Goal: Task Accomplishment & Management: Complete application form

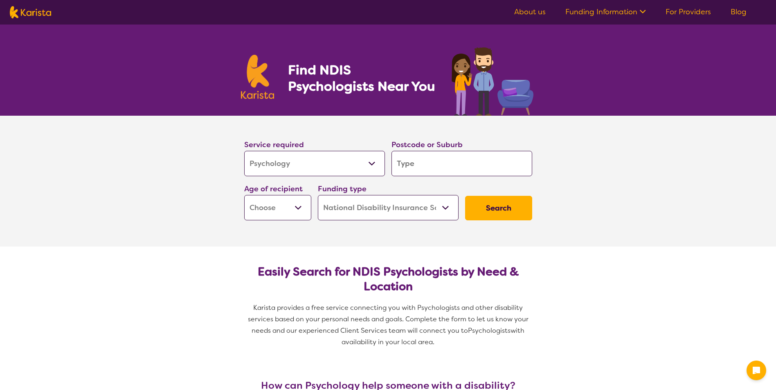
select select "Psychology"
select select "NDIS"
select select "Psychology"
select select "NDIS"
click at [303, 206] on select "Early Childhood - 0 to 9 Child - 10 to 11 Adolescent - 12 to 17 Adult - 18 to 6…" at bounding box center [277, 207] width 67 height 25
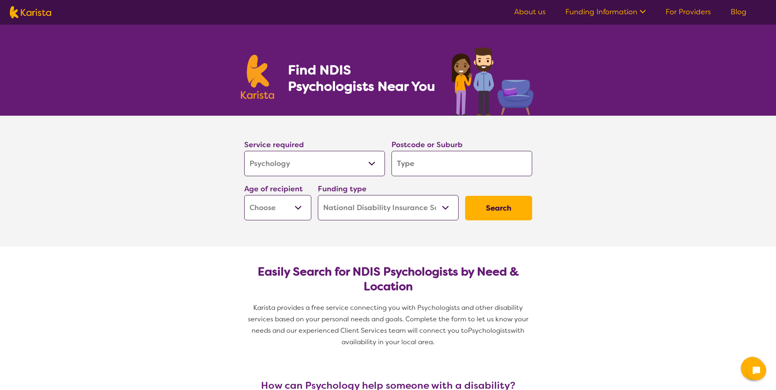
select select "AS"
click at [244, 195] on select "Early Childhood - 0 to 9 Child - 10 to 11 Adolescent - 12 to 17 Adult - 18 to 6…" at bounding box center [277, 207] width 67 height 25
select select "AS"
click at [422, 172] on input "search" at bounding box center [461, 163] width 141 height 25
type input "3"
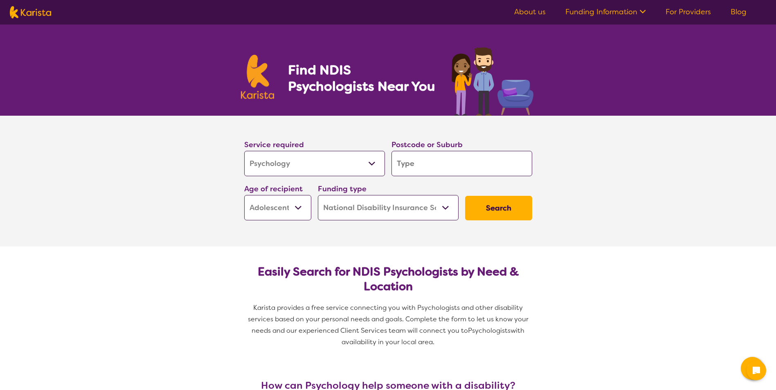
type input "3"
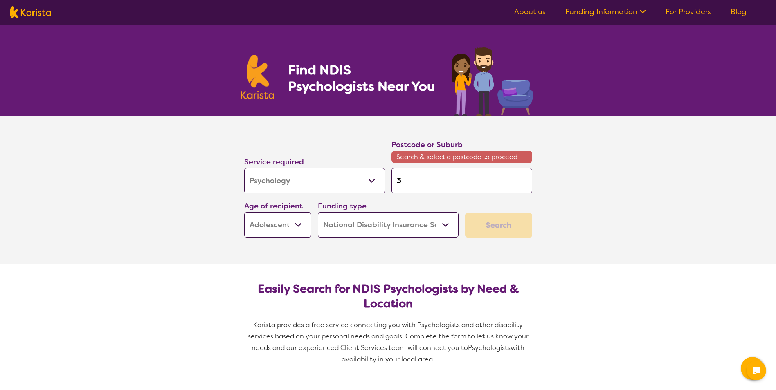
type input "39"
type input "397"
type input "3977"
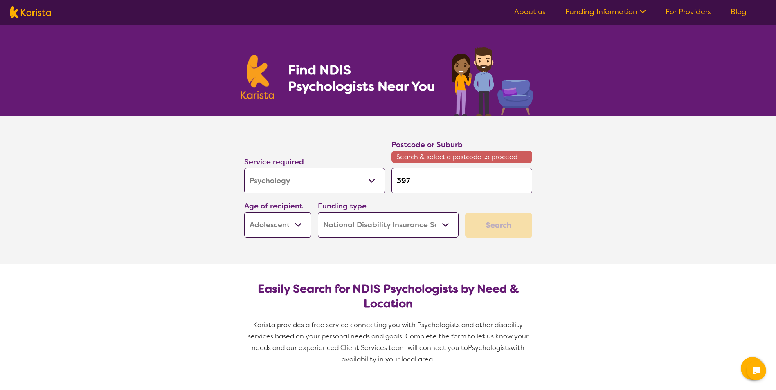
type input "3977"
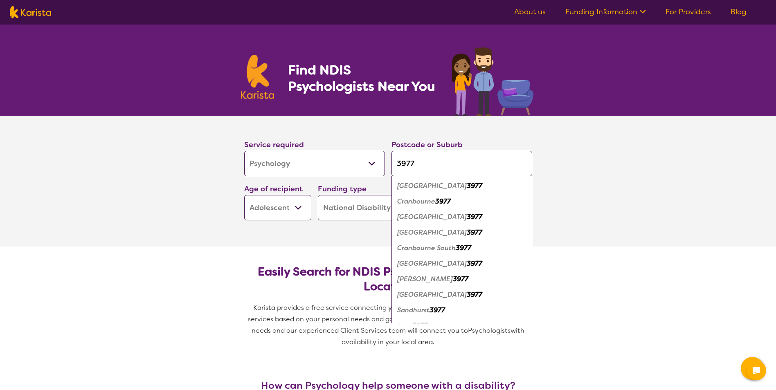
scroll to position [28, 0]
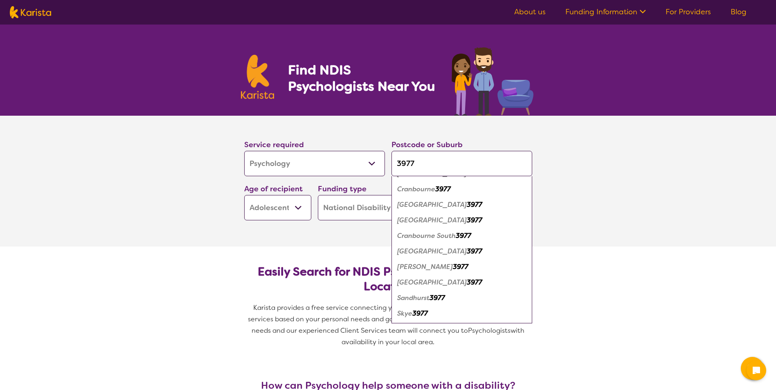
type input "3977"
click at [404, 317] on em "Skye" at bounding box center [404, 313] width 15 height 9
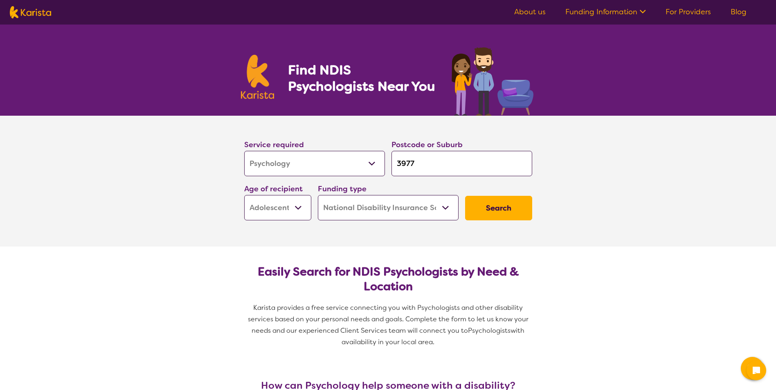
scroll to position [0, 0]
click at [484, 213] on button "Search" at bounding box center [498, 208] width 67 height 25
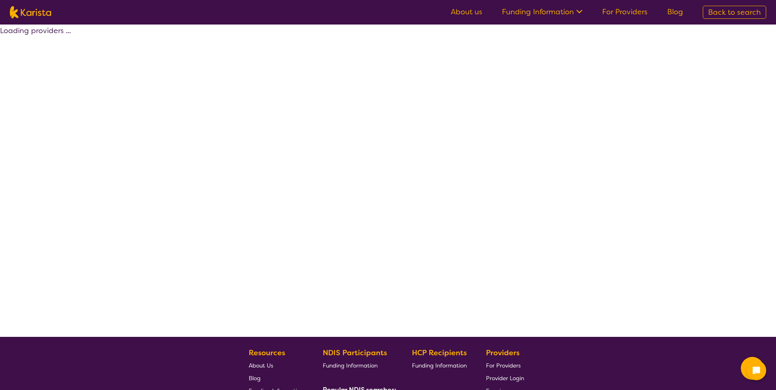
select select "by_score"
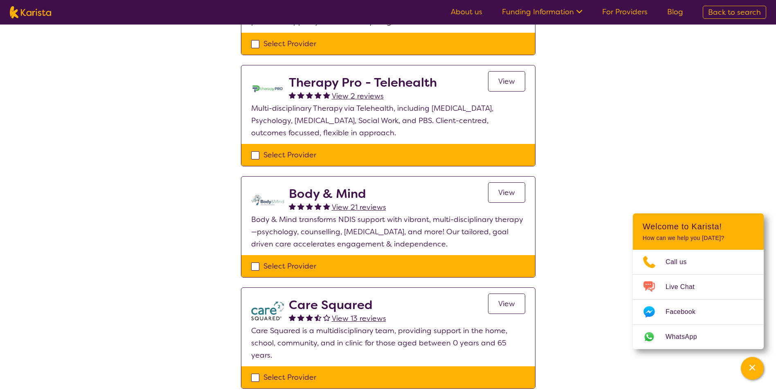
scroll to position [175, 0]
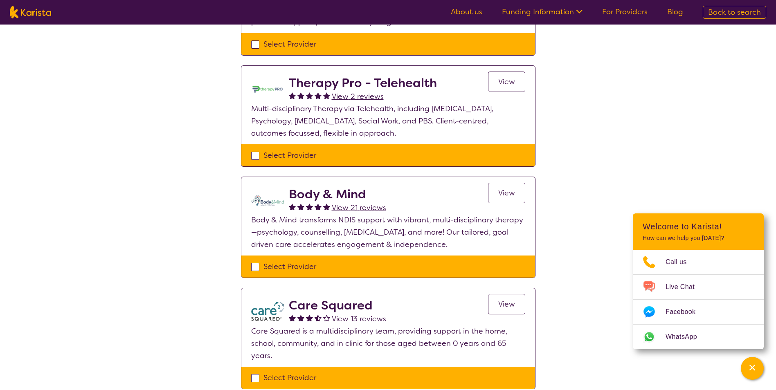
click at [514, 190] on span "View" at bounding box center [506, 193] width 17 height 10
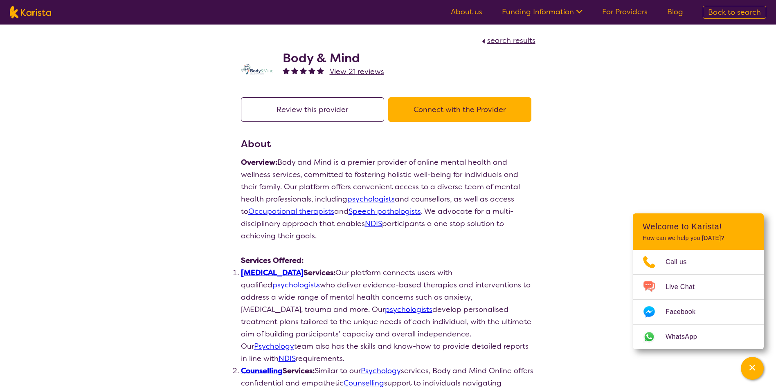
click at [465, 116] on button "Connect with the Provider" at bounding box center [459, 109] width 143 height 25
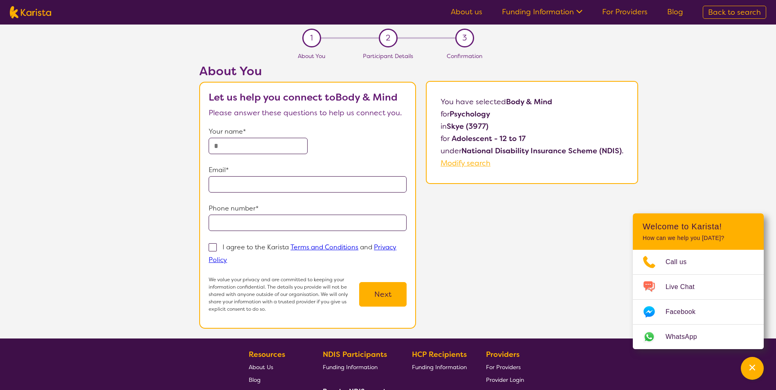
click at [241, 147] on input "text" at bounding box center [258, 146] width 99 height 16
type input "**********"
click at [243, 227] on input "tel" at bounding box center [308, 223] width 198 height 16
type input "**********"
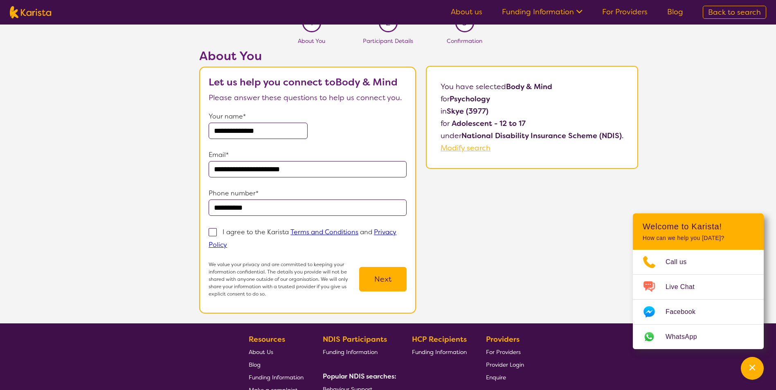
scroll to position [16, 0]
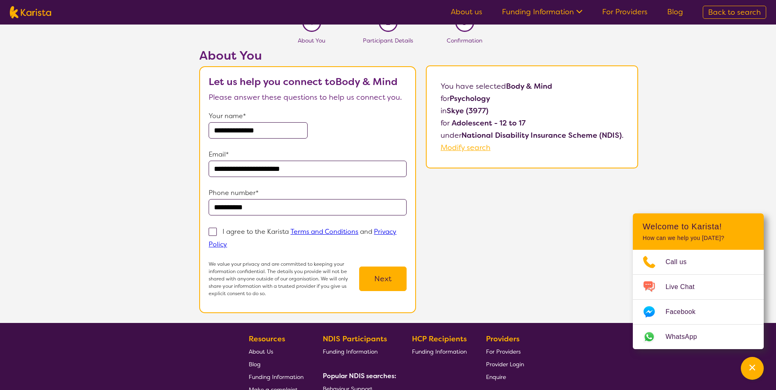
click at [213, 232] on span at bounding box center [213, 232] width 8 height 8
click at [227, 241] on input "I agree to the Karista Terms and Conditions and Privacy Policy" at bounding box center [229, 243] width 5 height 5
checkbox input "true"
click at [383, 276] on button "Next" at bounding box center [382, 279] width 47 height 25
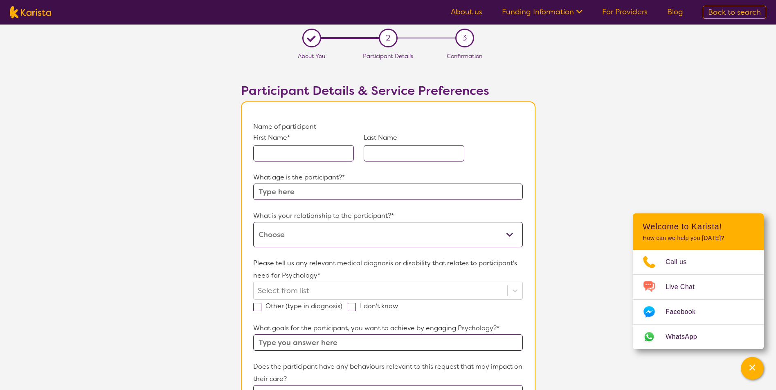
click at [285, 144] on div "First Name*" at bounding box center [303, 147] width 101 height 29
click at [279, 150] on input "text" at bounding box center [303, 153] width 101 height 16
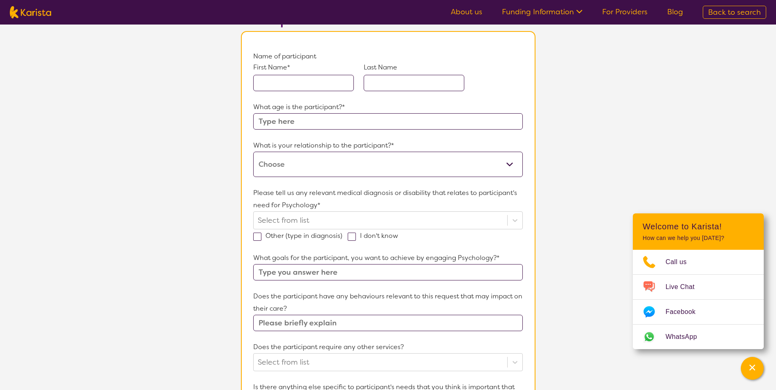
scroll to position [78, 0]
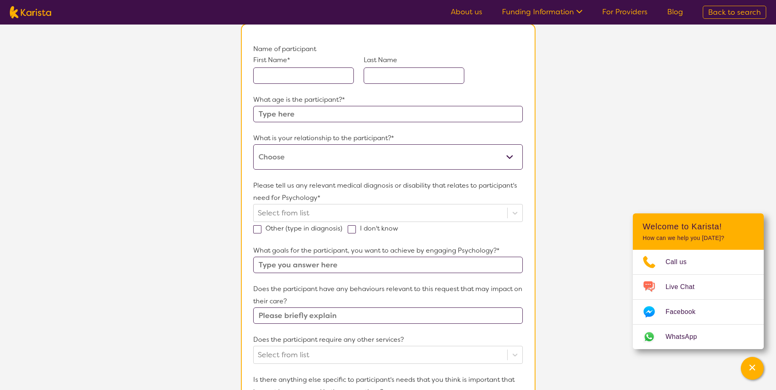
click at [302, 69] on input "text" at bounding box center [303, 75] width 101 height 16
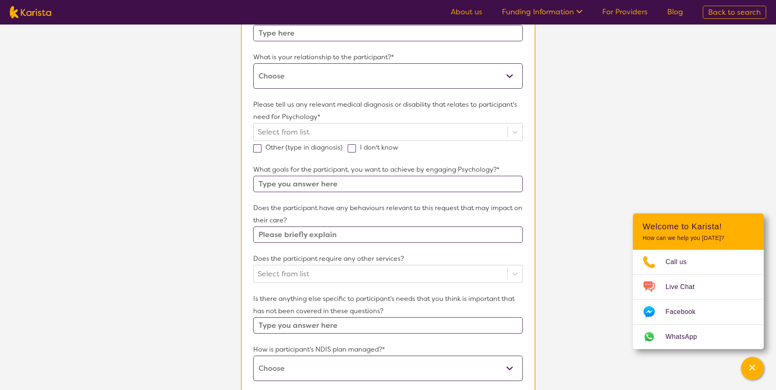
scroll to position [0, 0]
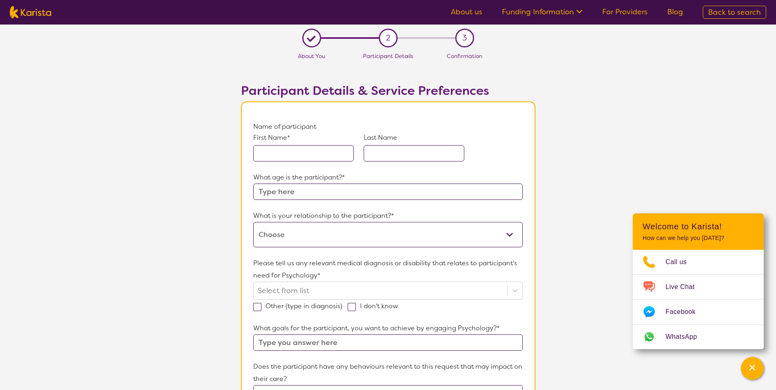
scroll to position [16, 0]
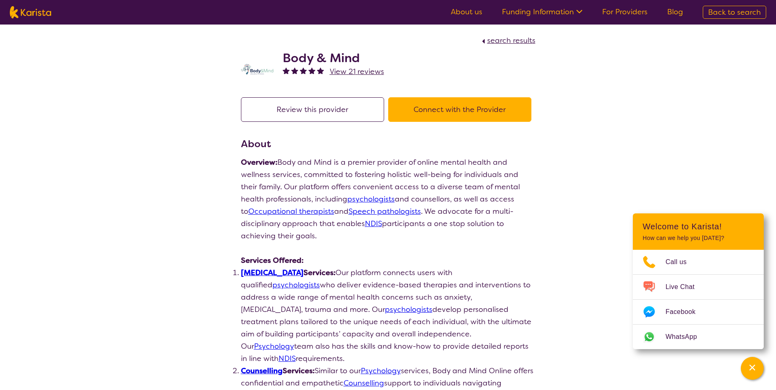
scroll to position [144, 0]
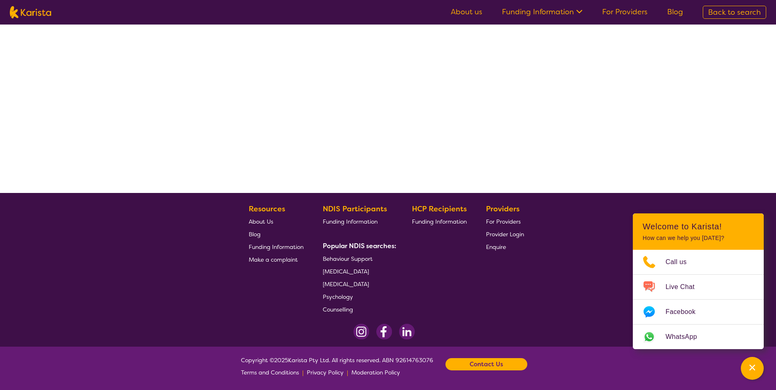
select select "by_score"
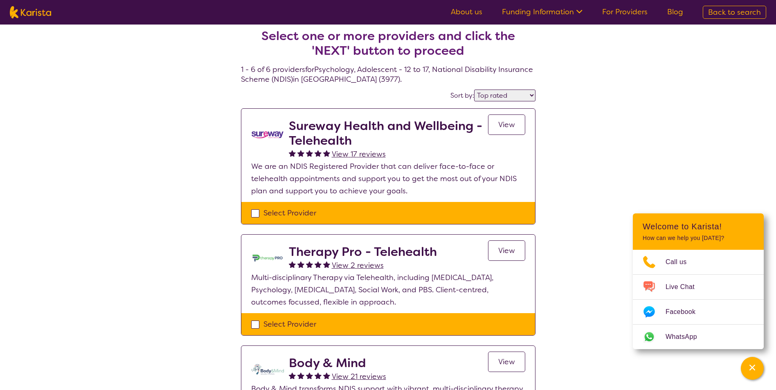
scroll to position [5, 0]
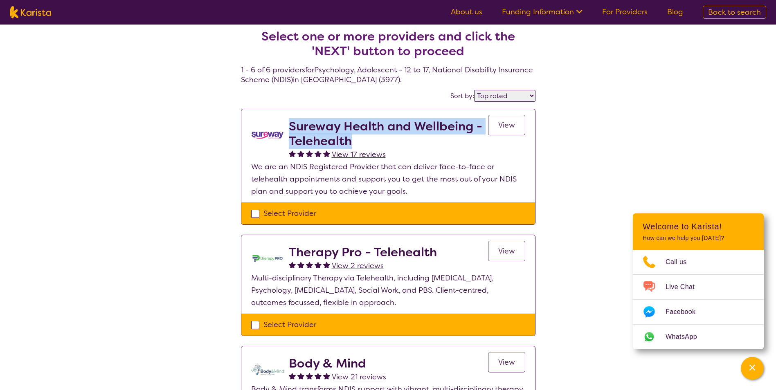
drag, startPoint x: 357, startPoint y: 142, endPoint x: 288, endPoint y: 123, distance: 71.3
click at [288, 123] on div "Sureway Health and Wellbeing - Telehealth View 17 reviews View" at bounding box center [388, 140] width 274 height 42
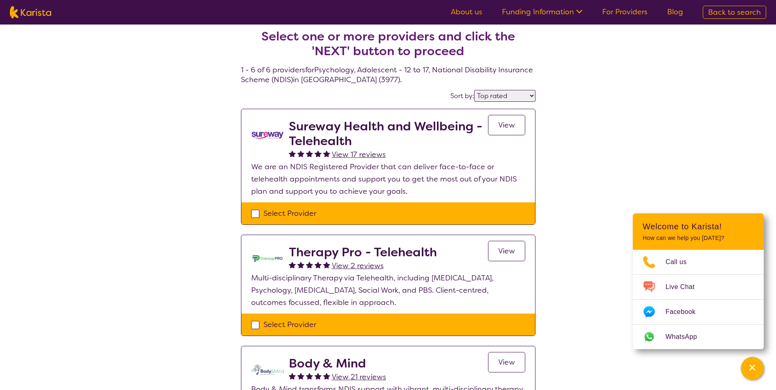
drag, startPoint x: 288, startPoint y: 123, endPoint x: 209, endPoint y: 159, distance: 86.9
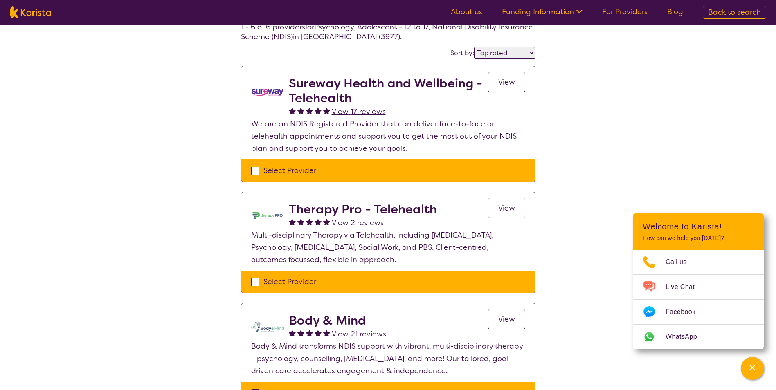
scroll to position [47, 0]
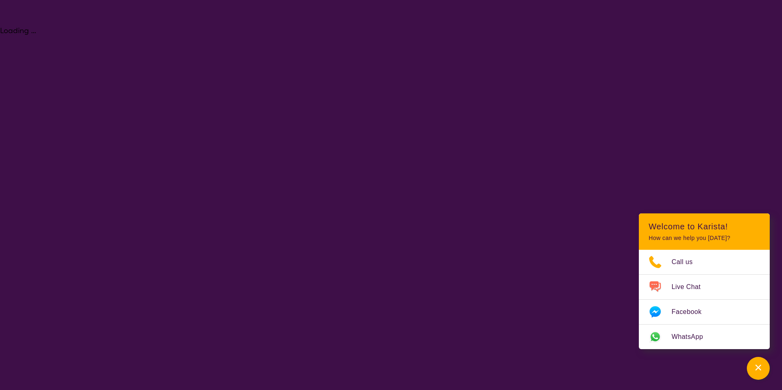
select select "Psychology"
select select "AS"
select select "NDIS"
select select "Psychology"
select select "AS"
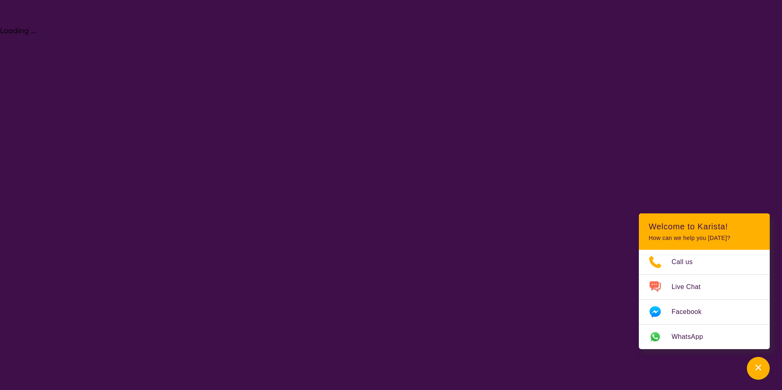
select select "NDIS"
